Goal: Information Seeking & Learning: Learn about a topic

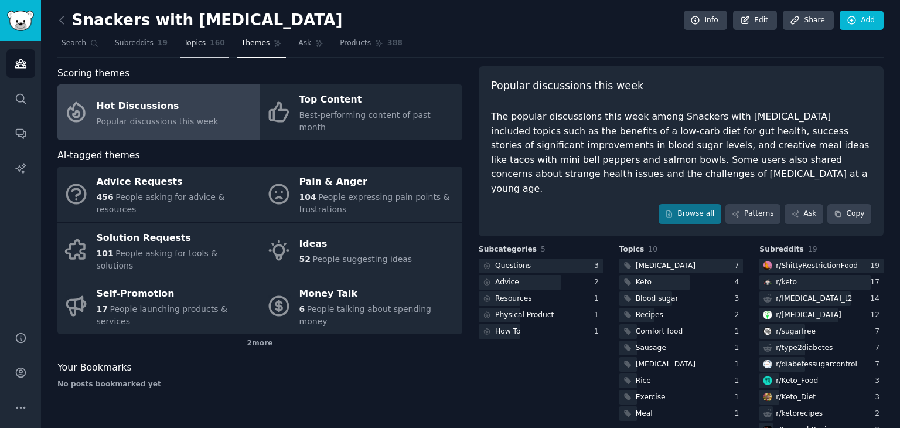
click at [191, 51] on link "Topics 160" at bounding box center [204, 46] width 49 height 24
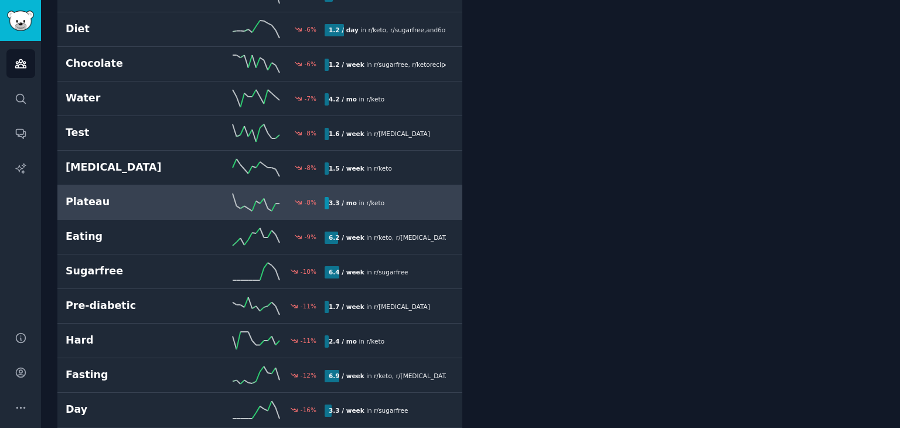
scroll to position [3007, 0]
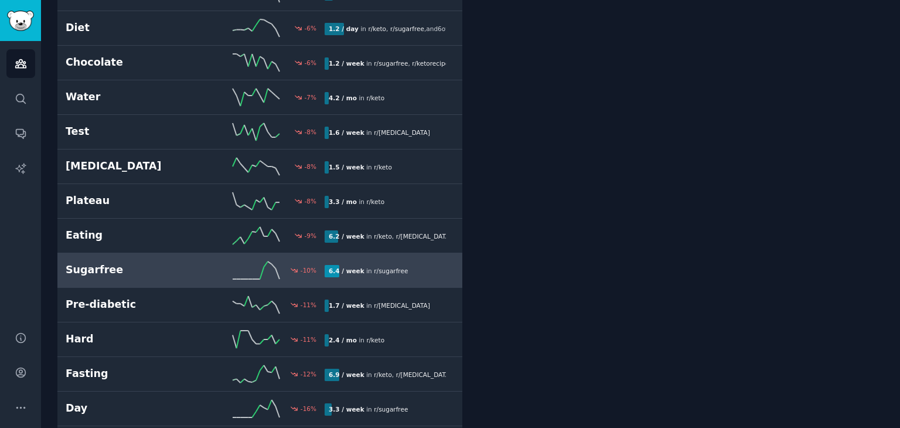
click at [165, 263] on h2 "Sugarfree" at bounding box center [131, 270] width 130 height 15
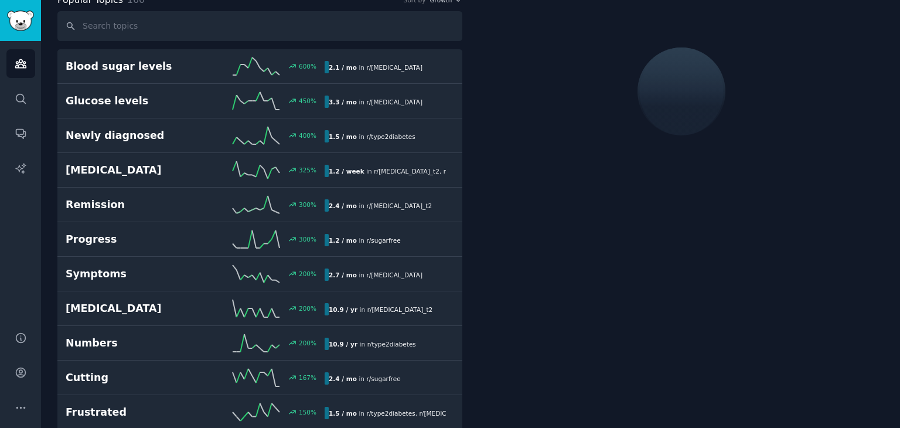
scroll to position [65, 0]
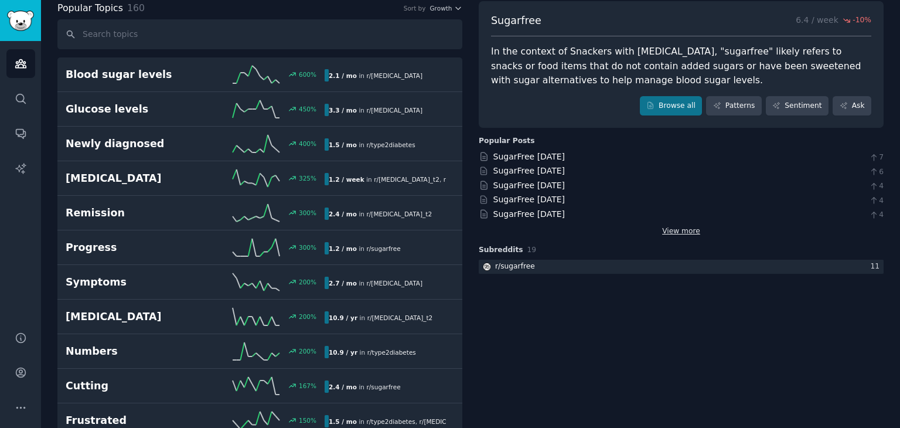
click at [674, 229] on link "View more" at bounding box center [681, 231] width 38 height 11
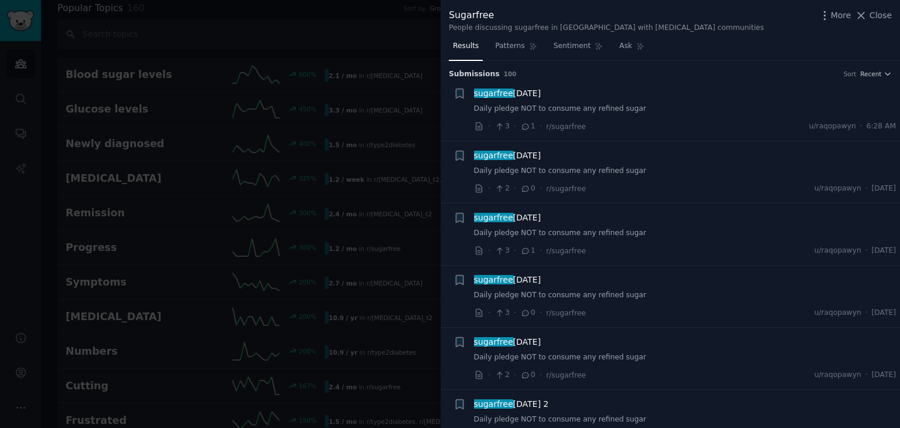
click at [861, 69] on h3 "Submission s 100 Sort Recent" at bounding box center [670, 74] width 443 height 11
click at [867, 71] on span "Recent" at bounding box center [871, 74] width 21 height 8
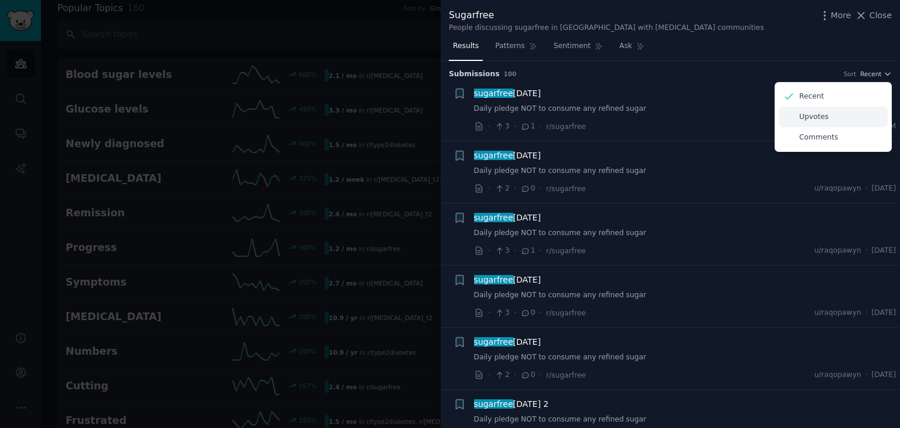
click at [821, 117] on p "Upvotes" at bounding box center [814, 117] width 29 height 11
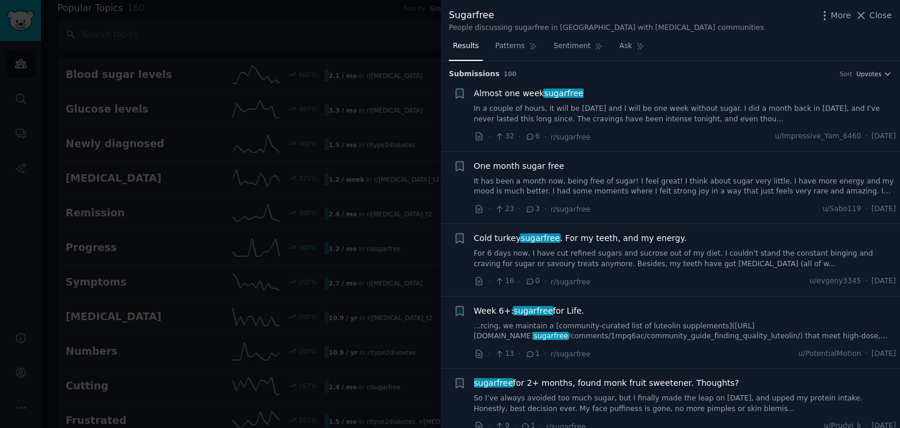
click at [526, 104] on link "In a couple of hours, it will be [DATE] and I will be one week without sugar. I…" at bounding box center [685, 114] width 423 height 21
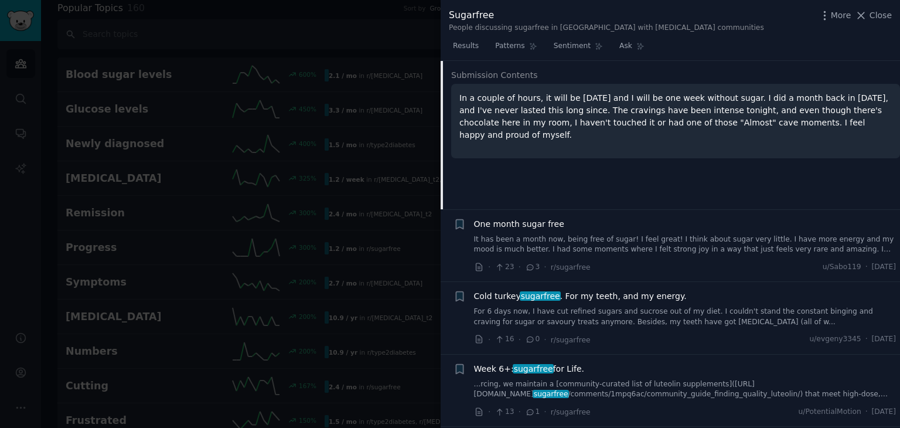
scroll to position [123, 0]
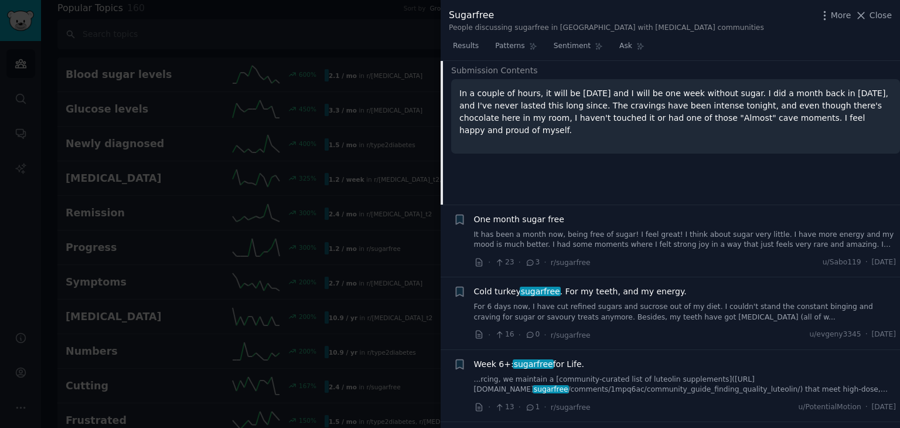
click at [631, 240] on link "It has been a month now, being free of sugar! I feel great! I think about sugar…" at bounding box center [685, 240] width 423 height 21
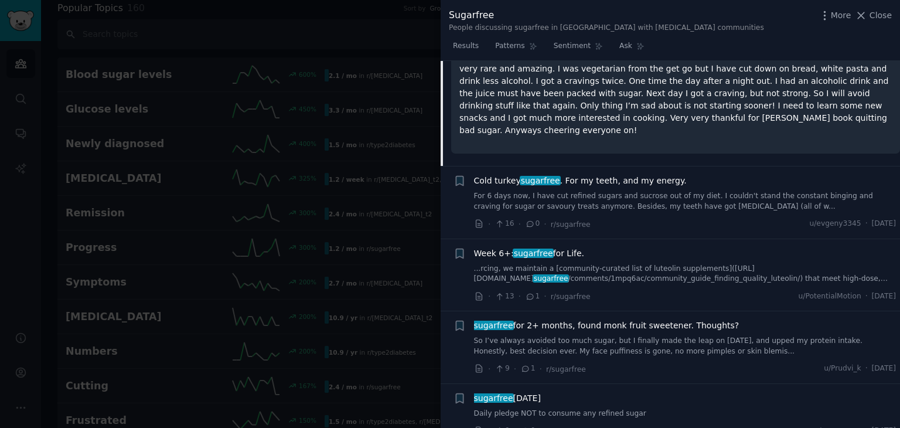
scroll to position [244, 0]
click at [635, 191] on link "For 6 days now, I have cut refined sugars and sucrose out of my diet. I couldn'…" at bounding box center [685, 201] width 423 height 21
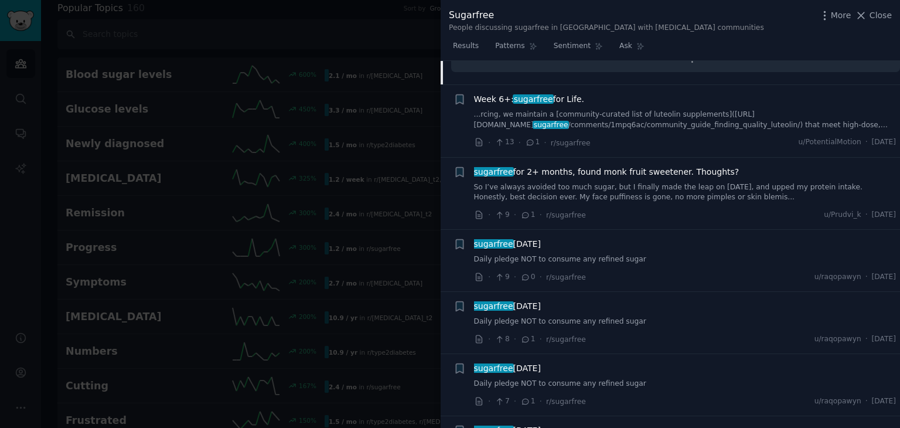
scroll to position [536, 0]
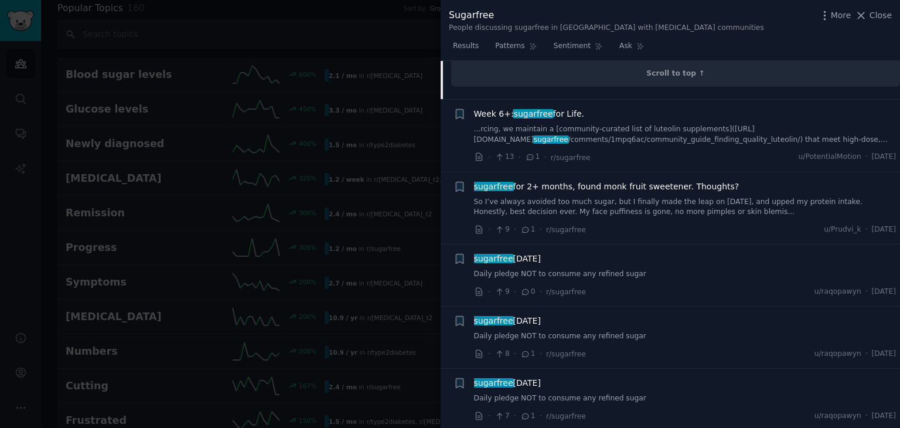
click at [103, 137] on div at bounding box center [450, 214] width 900 height 428
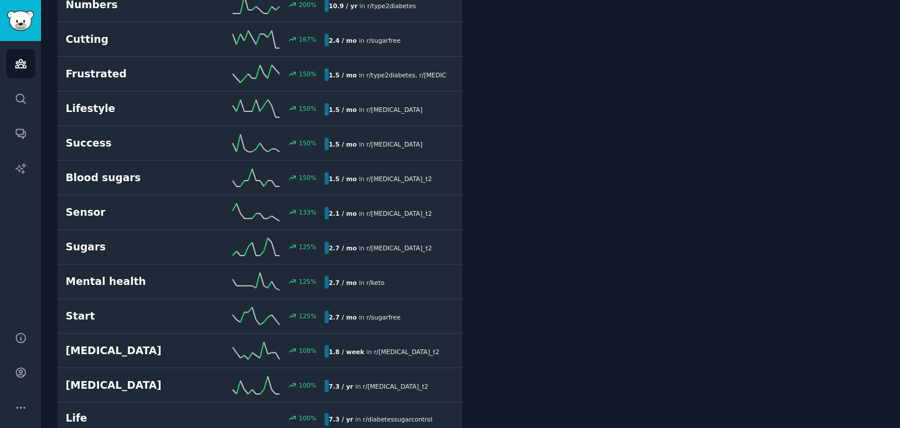
scroll to position [412, 0]
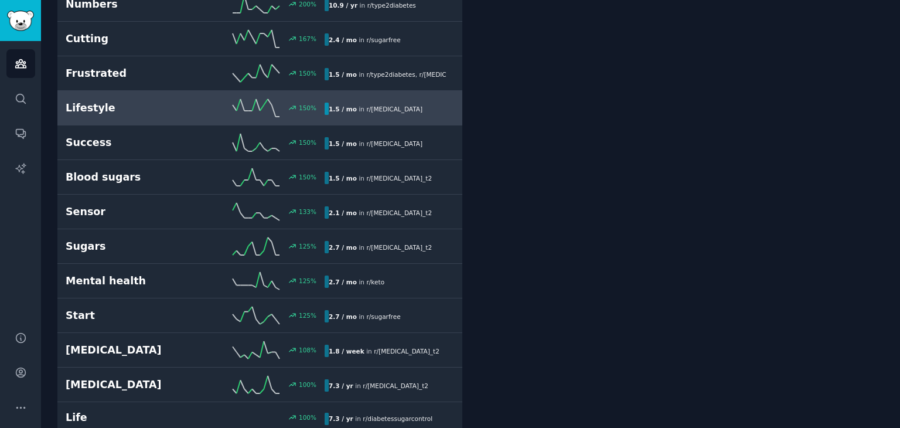
click at [136, 106] on h2 "Lifestyle" at bounding box center [131, 108] width 130 height 15
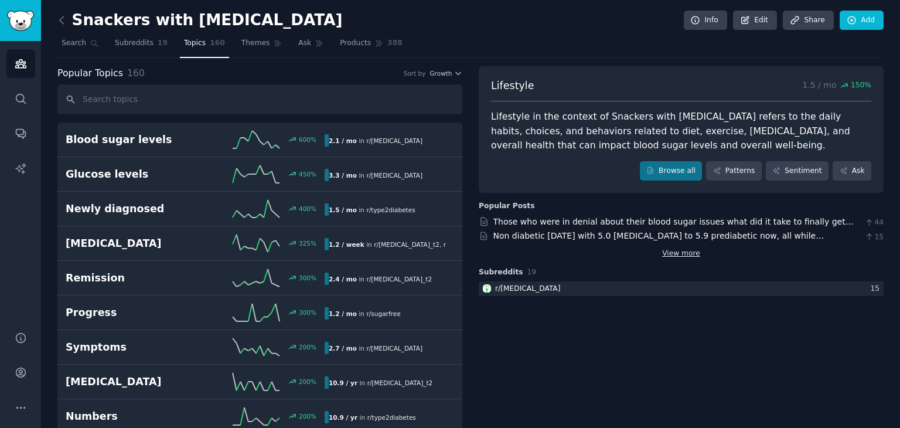
click at [683, 256] on link "View more" at bounding box center [681, 254] width 38 height 11
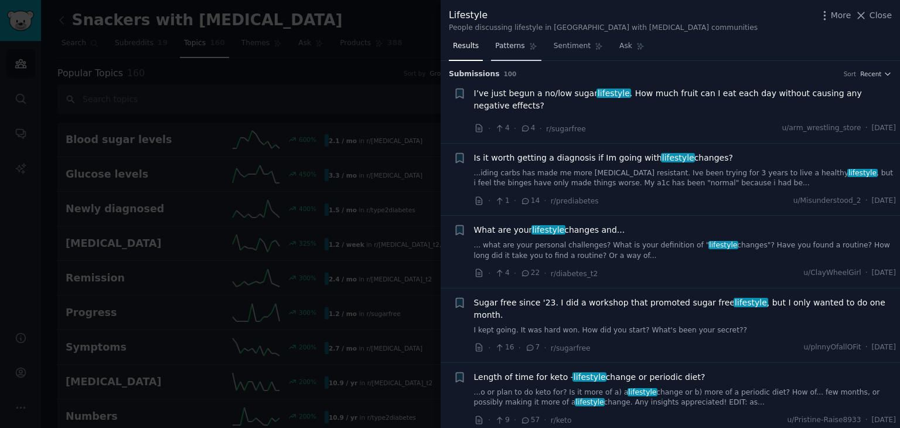
click at [512, 50] on span "Patterns" at bounding box center [509, 46] width 29 height 11
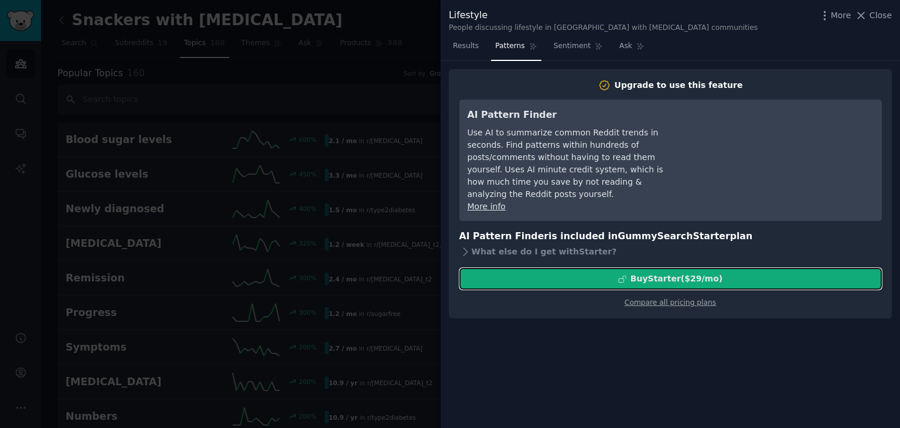
click at [678, 273] on div "Buy Starter ($ 29 /mo )" at bounding box center [677, 279] width 92 height 12
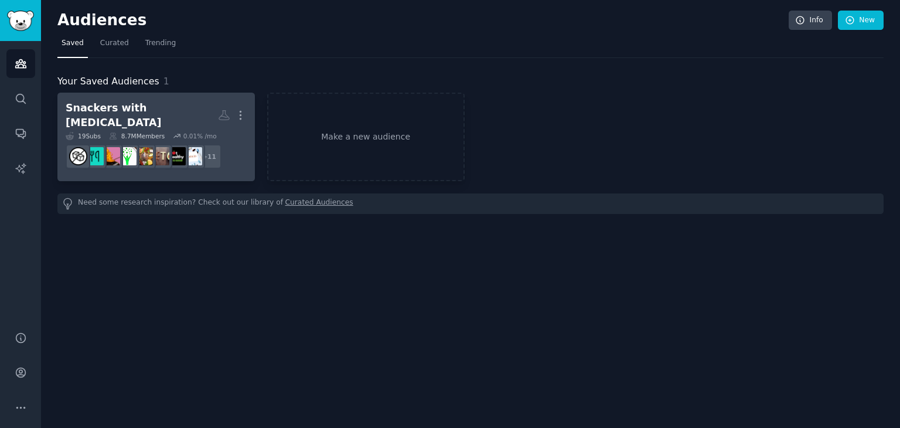
click at [141, 118] on h2 "Snackers with [MEDICAL_DATA] More" at bounding box center [156, 115] width 181 height 29
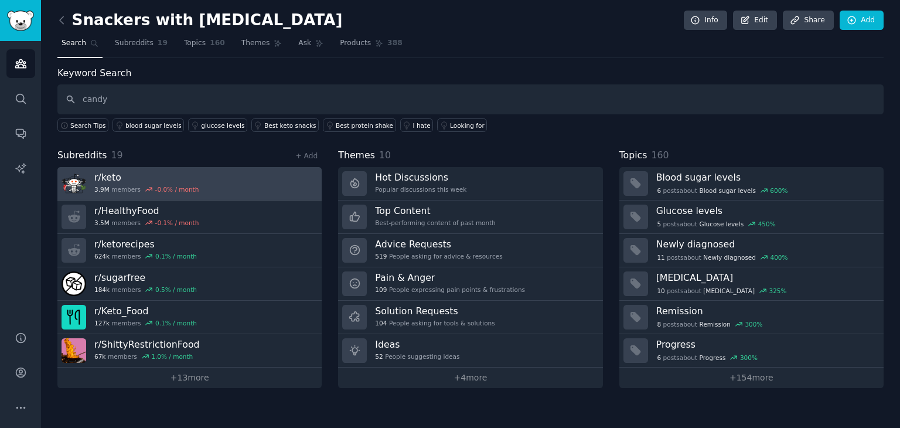
type input "candy"
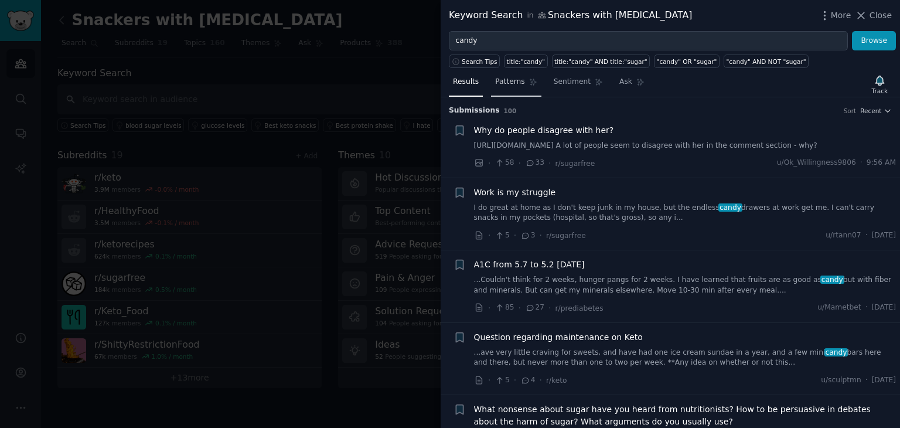
click at [506, 87] on link "Patterns" at bounding box center [516, 85] width 50 height 24
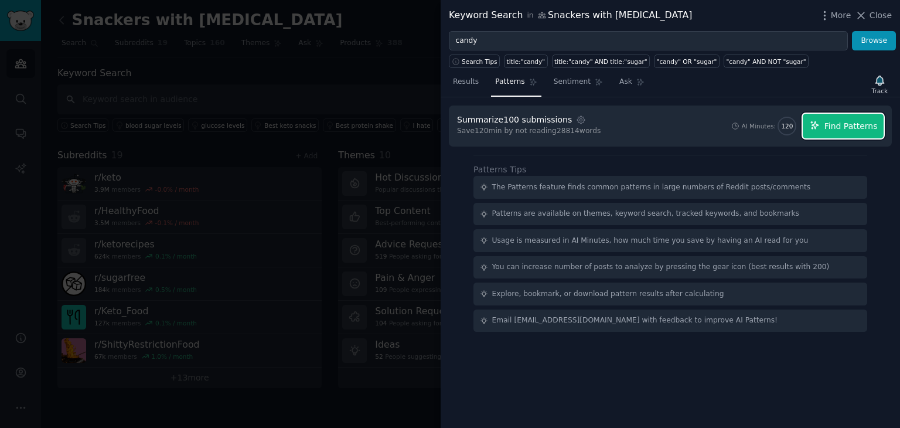
click at [842, 125] on span "Find Patterns" at bounding box center [851, 126] width 53 height 12
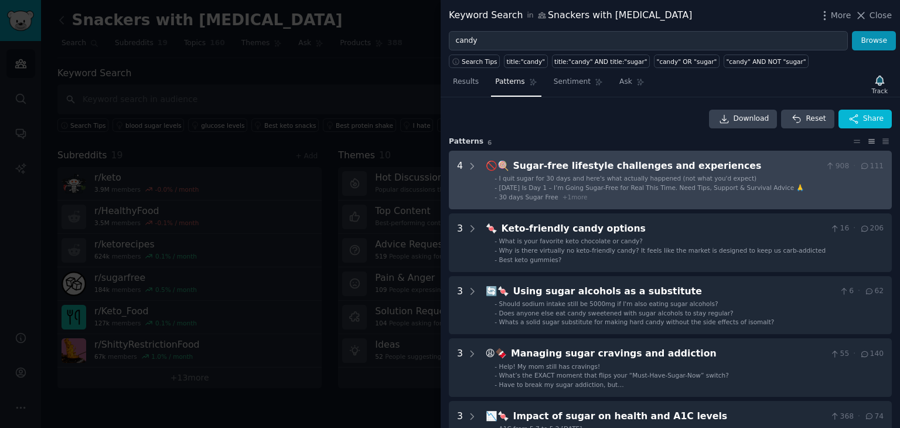
click at [623, 172] on div "Sugar-free lifestyle challenges and experiences" at bounding box center [667, 166] width 308 height 15
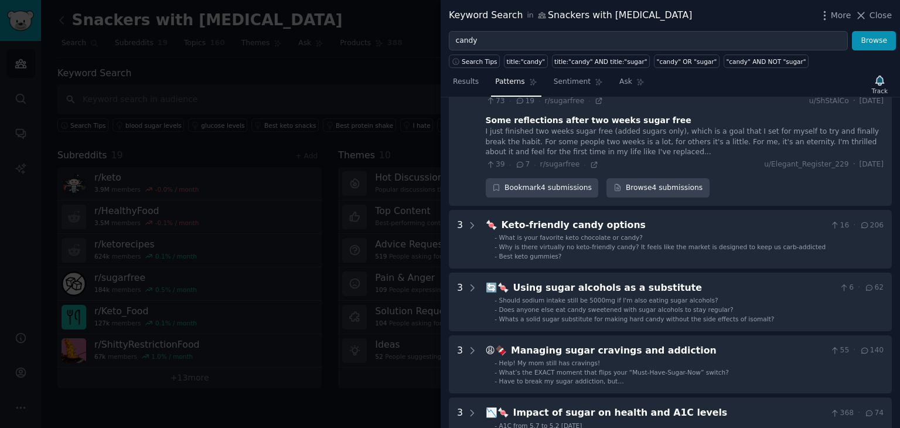
scroll to position [302, 0]
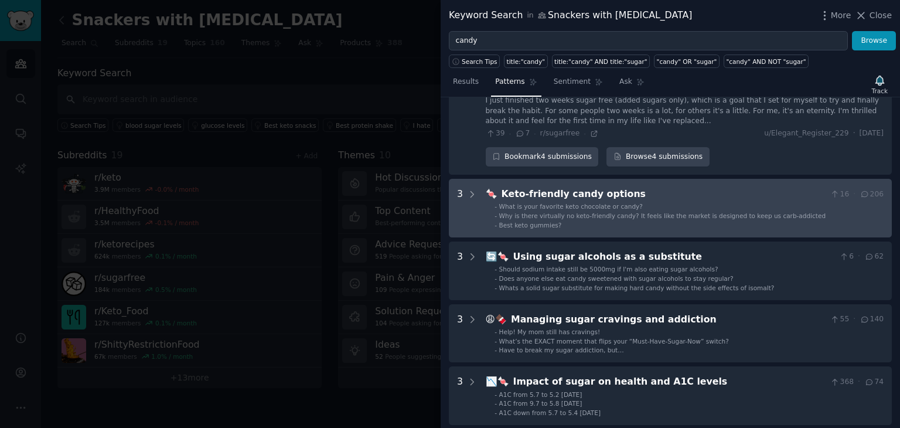
click at [596, 188] on div "Keto-friendly candy options" at bounding box center [664, 194] width 325 height 15
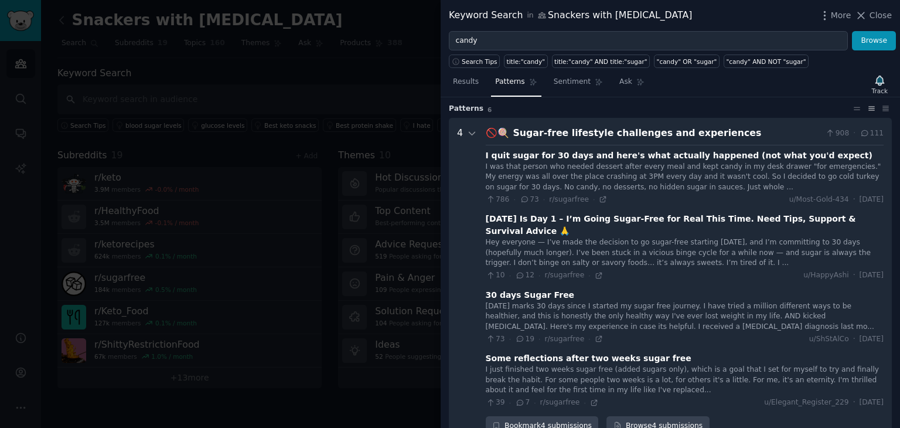
scroll to position [0, 0]
